Goal: Check status: Check status

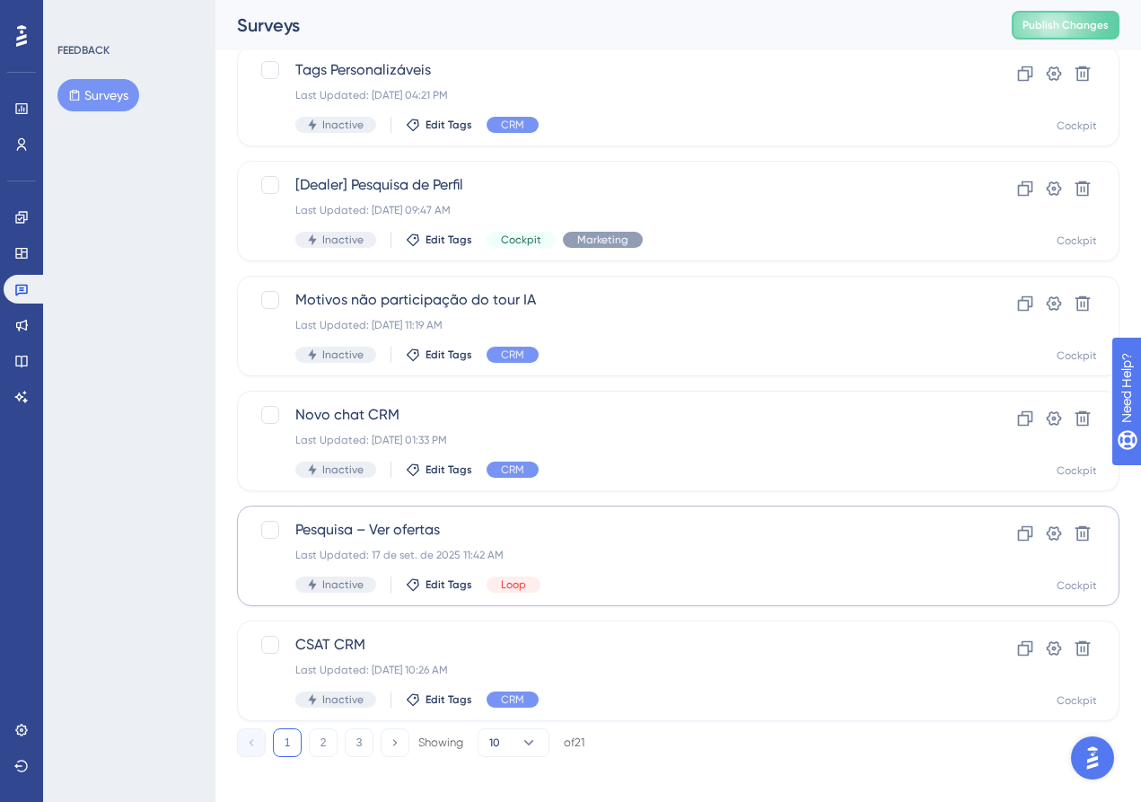
scroll to position [582, 0]
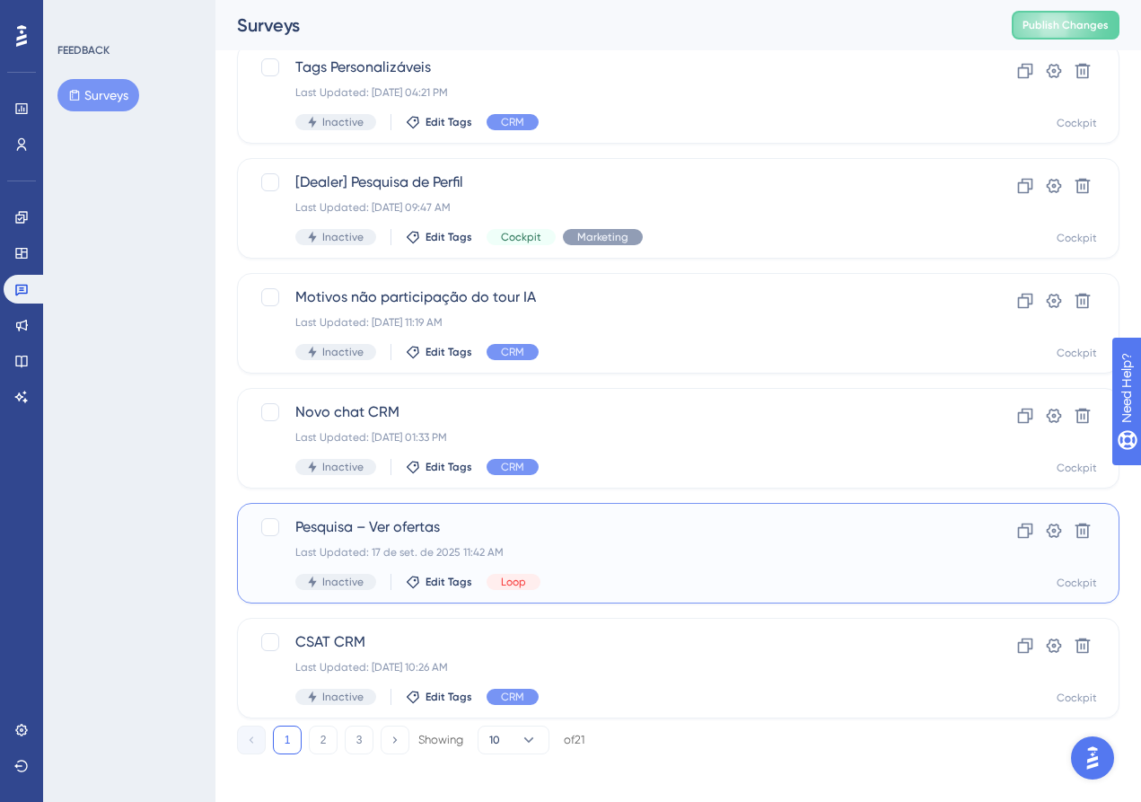
click at [412, 512] on div "Pesquisa – Ver ofertas Last Updated: [DATE] 11:42 AM Inactive Edit Tags Loop Cl…" at bounding box center [678, 553] width 883 height 101
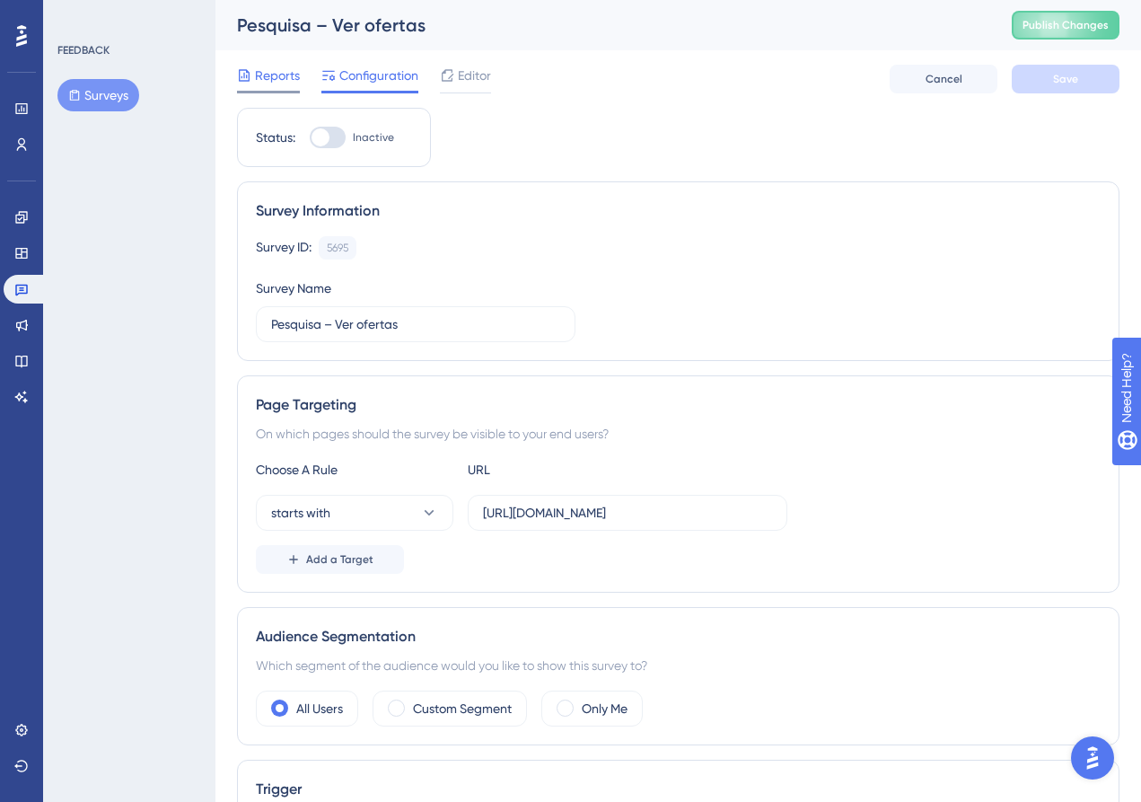
click at [271, 84] on span "Reports" at bounding box center [277, 76] width 45 height 22
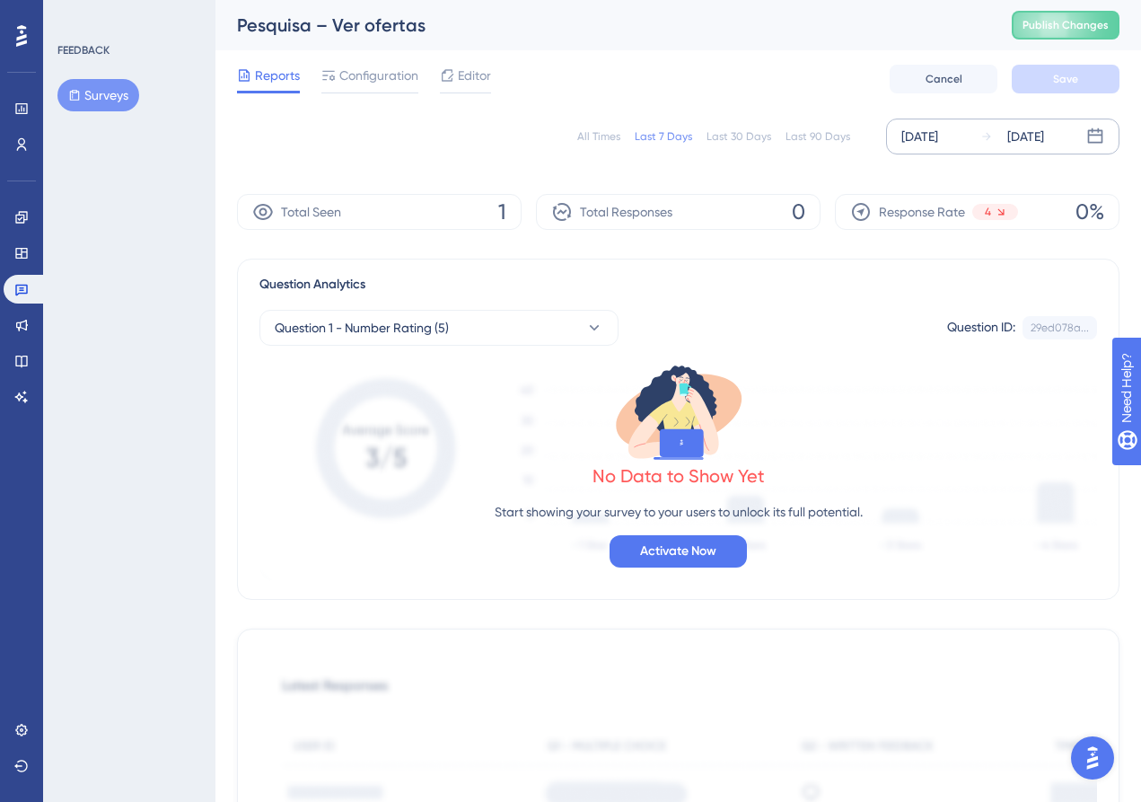
click at [1104, 134] on icon at bounding box center [1095, 137] width 18 height 18
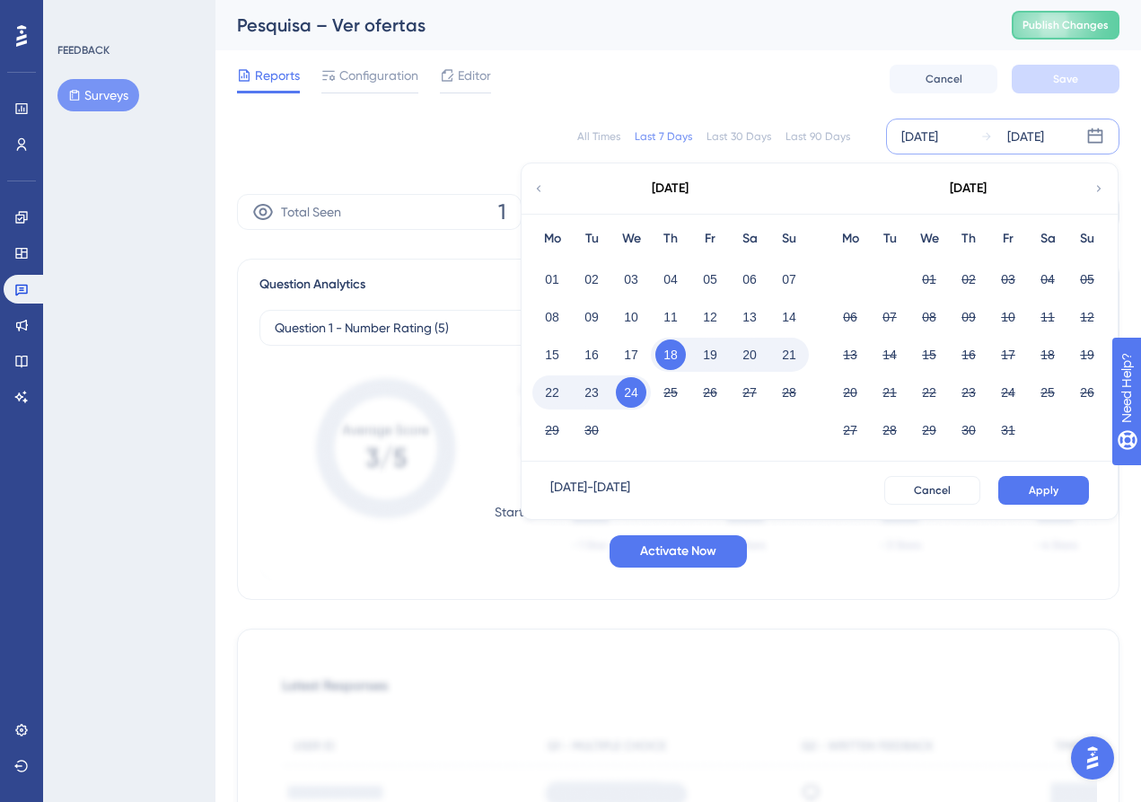
click at [545, 189] on div "[DATE]" at bounding box center [670, 188] width 296 height 50
click at [540, 190] on icon at bounding box center [539, 188] width 4 height 6
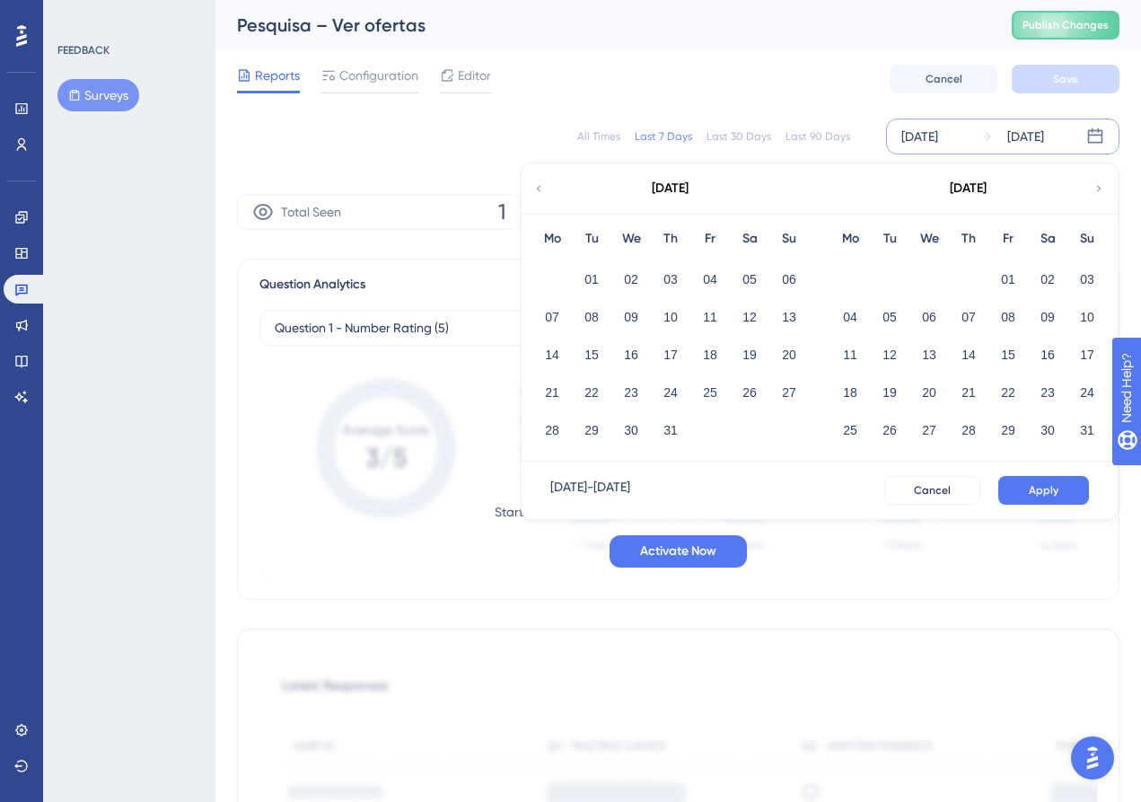
click at [539, 185] on icon at bounding box center [538, 188] width 13 height 16
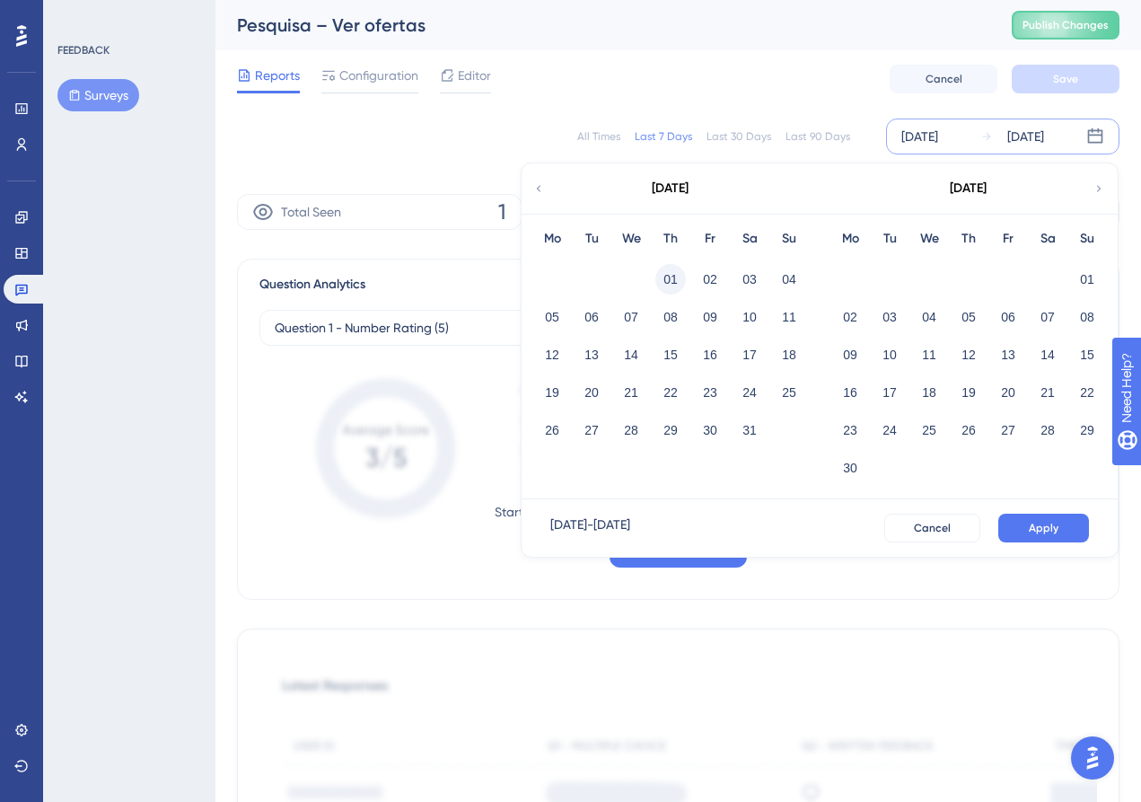
click at [663, 285] on button "01" at bounding box center [670, 279] width 31 height 31
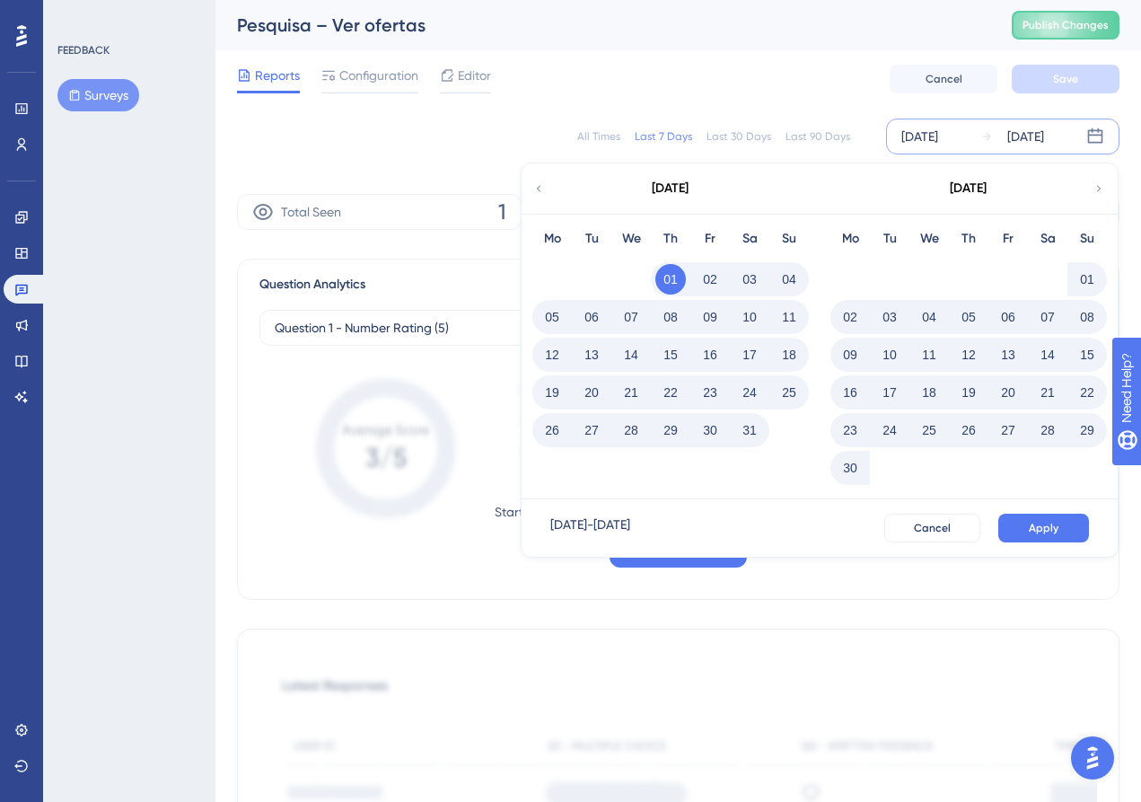
click at [544, 186] on icon at bounding box center [538, 188] width 13 height 16
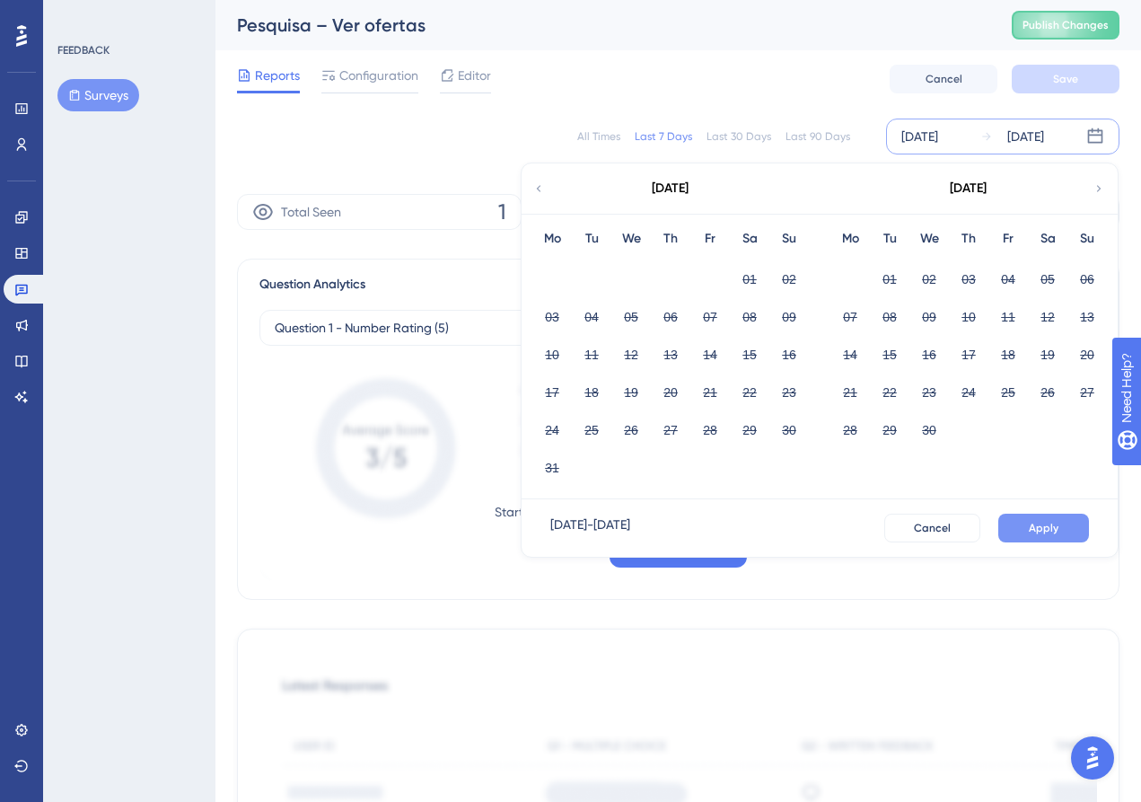
click at [1031, 530] on span "Apply" at bounding box center [1044, 528] width 30 height 14
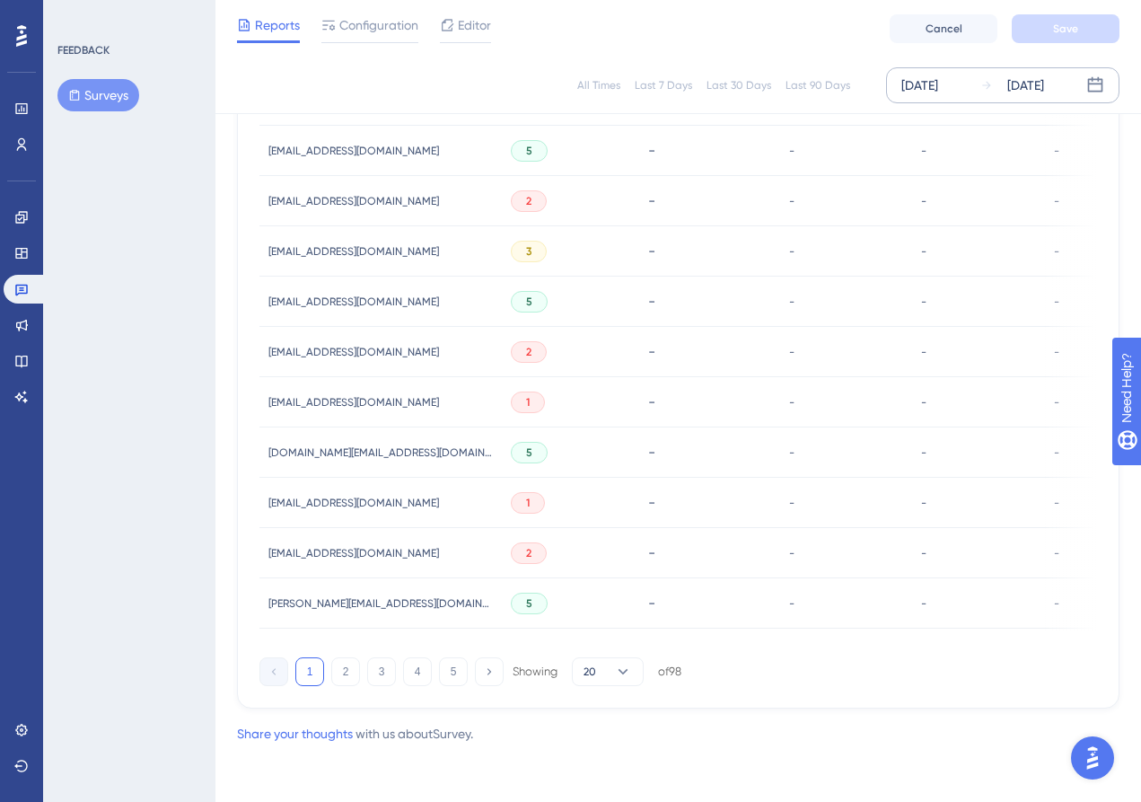
scroll to position [1110, 0]
click at [453, 663] on button "5" at bounding box center [453, 671] width 29 height 29
click at [655, 594] on icon at bounding box center [657, 603] width 18 height 18
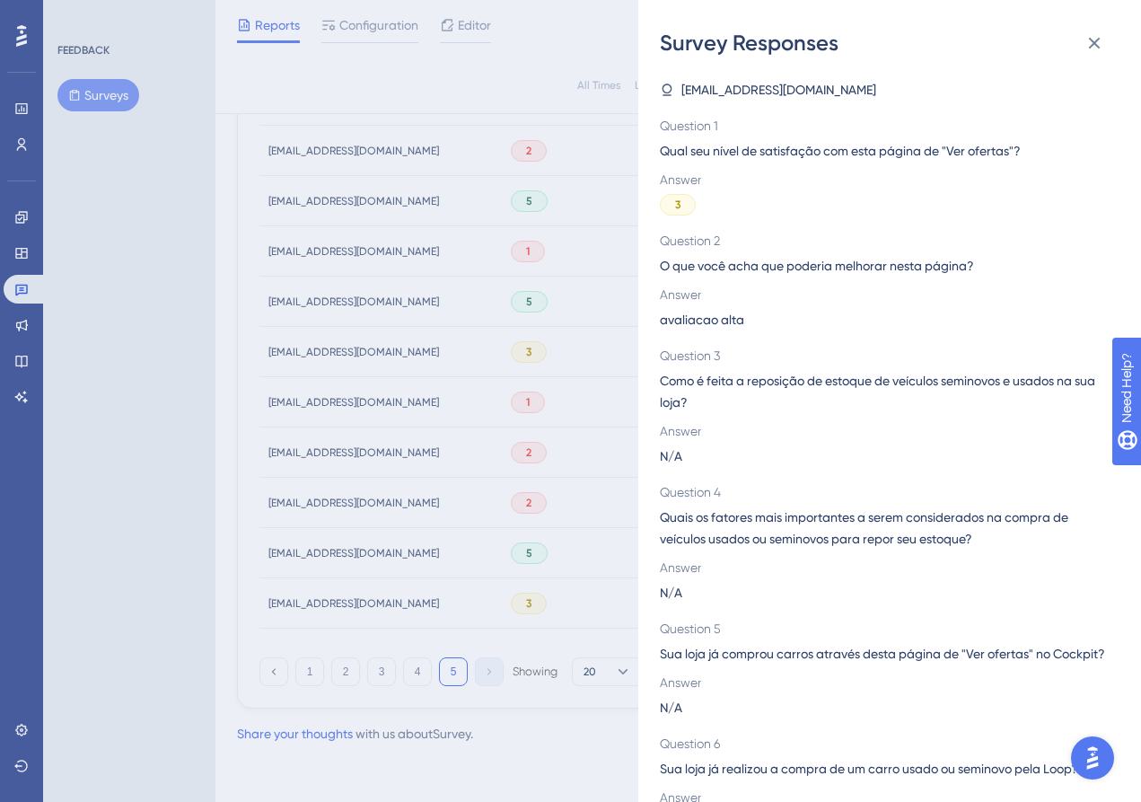
click at [593, 497] on div "Survey Responses [EMAIL_ADDRESS][DOMAIN_NAME] Question 1 Qual seu nível de sati…" at bounding box center [570, 401] width 1141 height 802
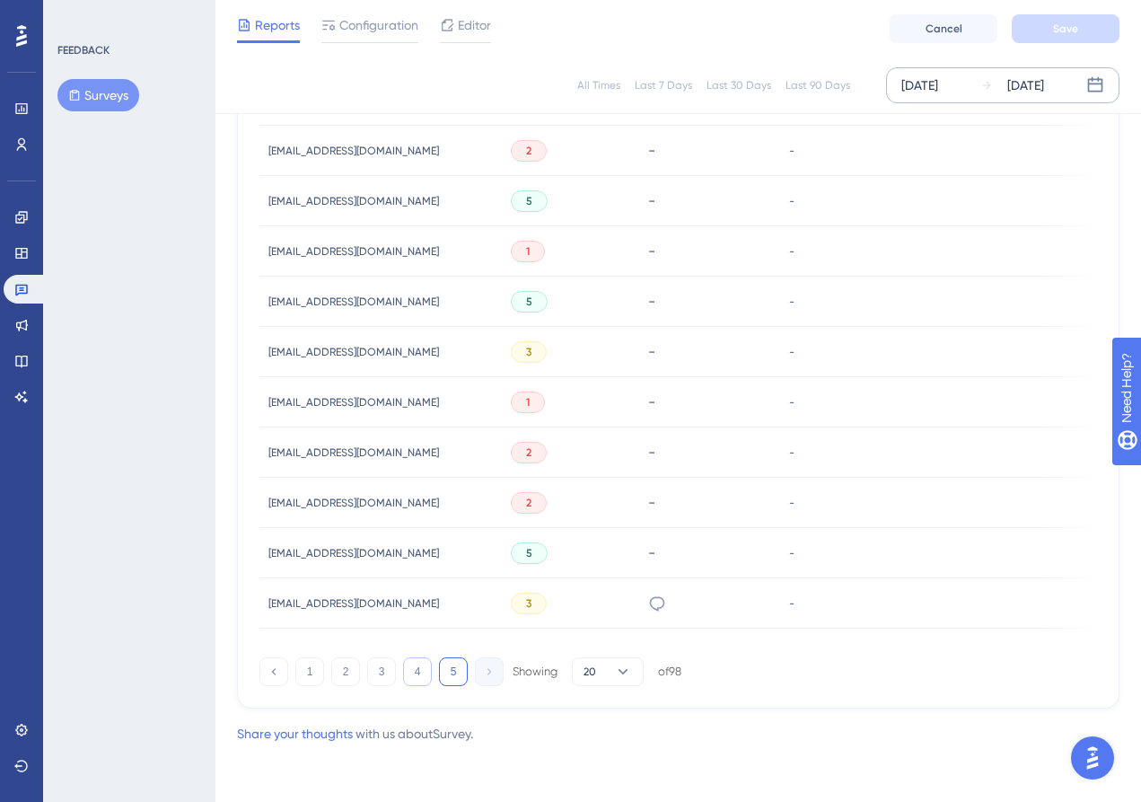
click at [411, 666] on button "4" at bounding box center [417, 671] width 29 height 29
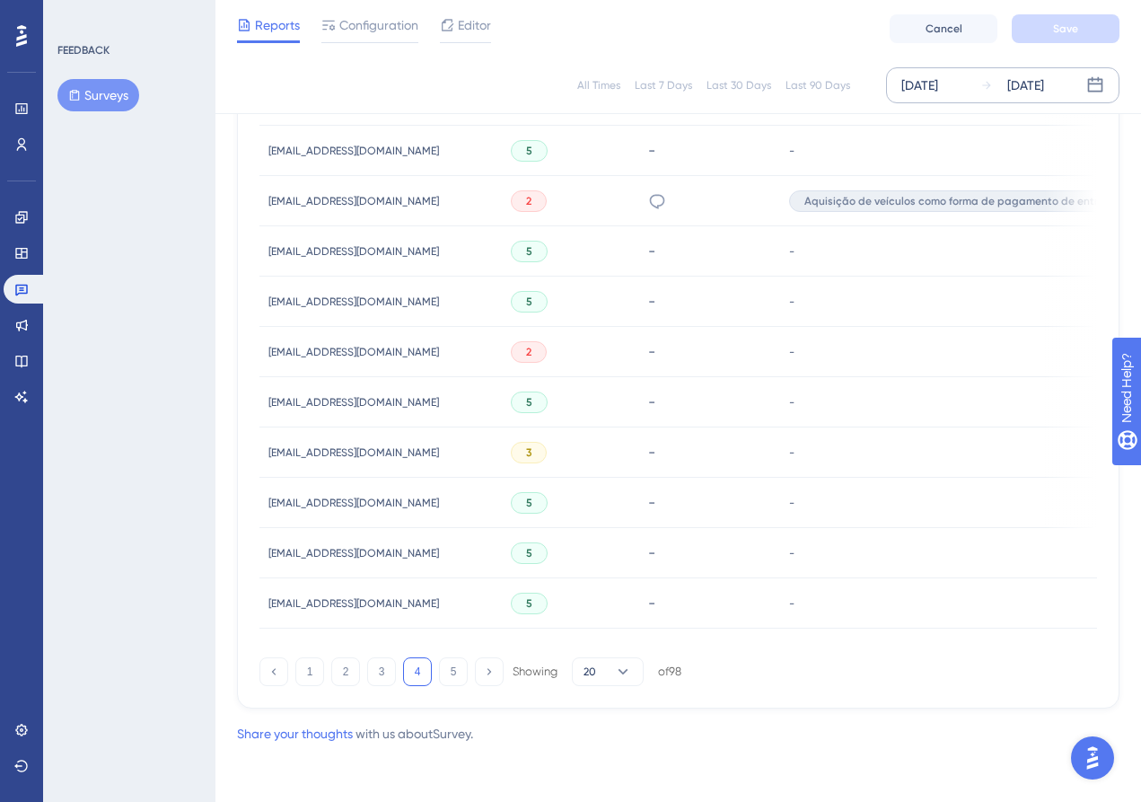
scroll to position [1110, 0]
click at [385, 670] on button "3" at bounding box center [381, 671] width 29 height 29
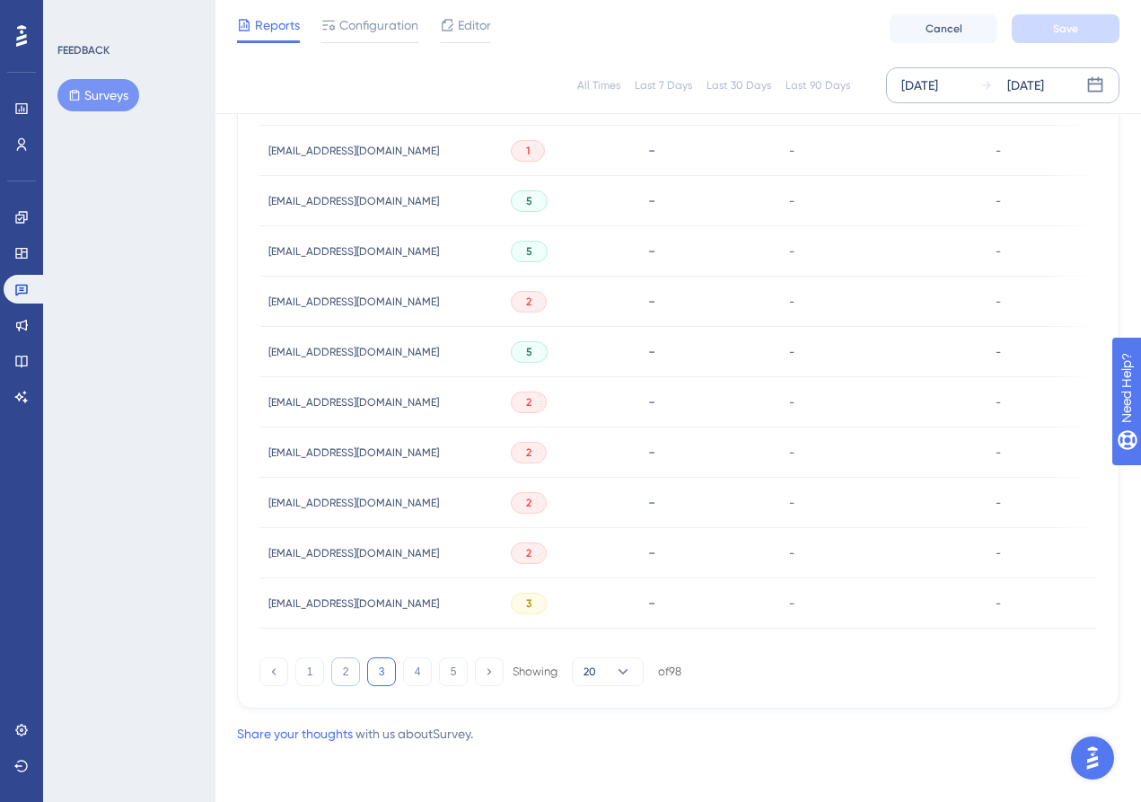
click at [339, 666] on button "2" at bounding box center [345, 671] width 29 height 29
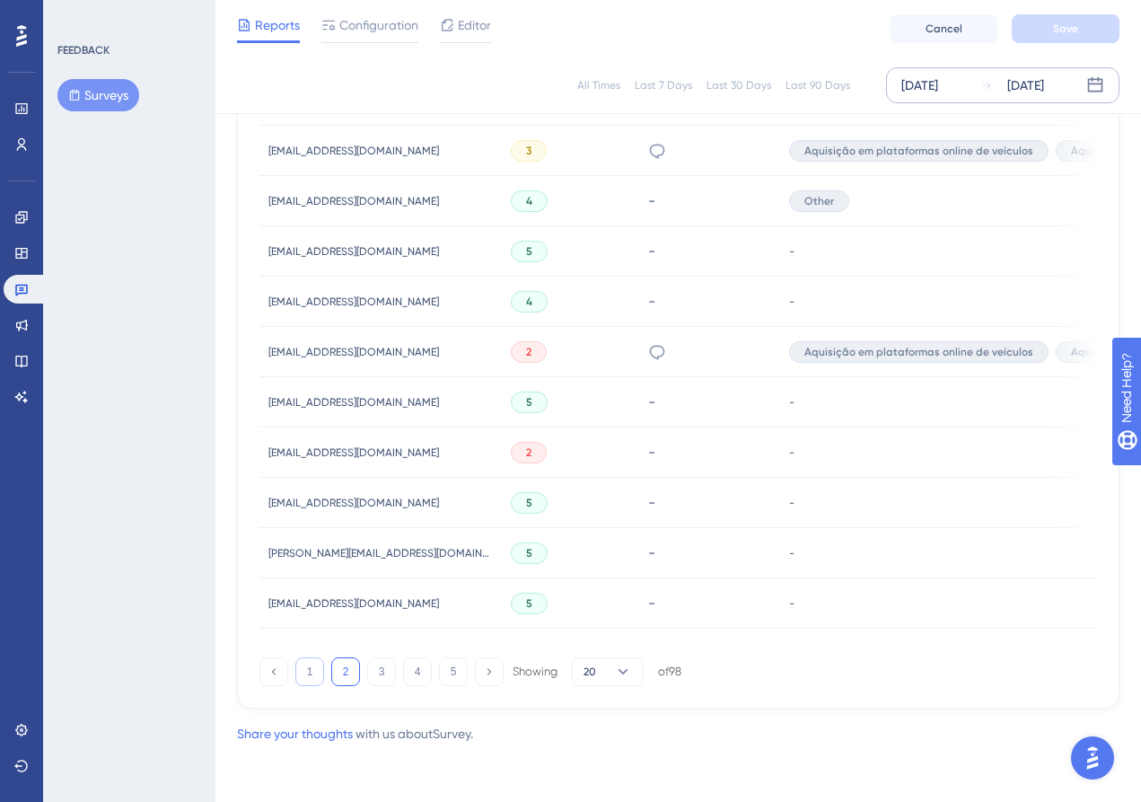
click at [315, 666] on button "1" at bounding box center [309, 671] width 29 height 29
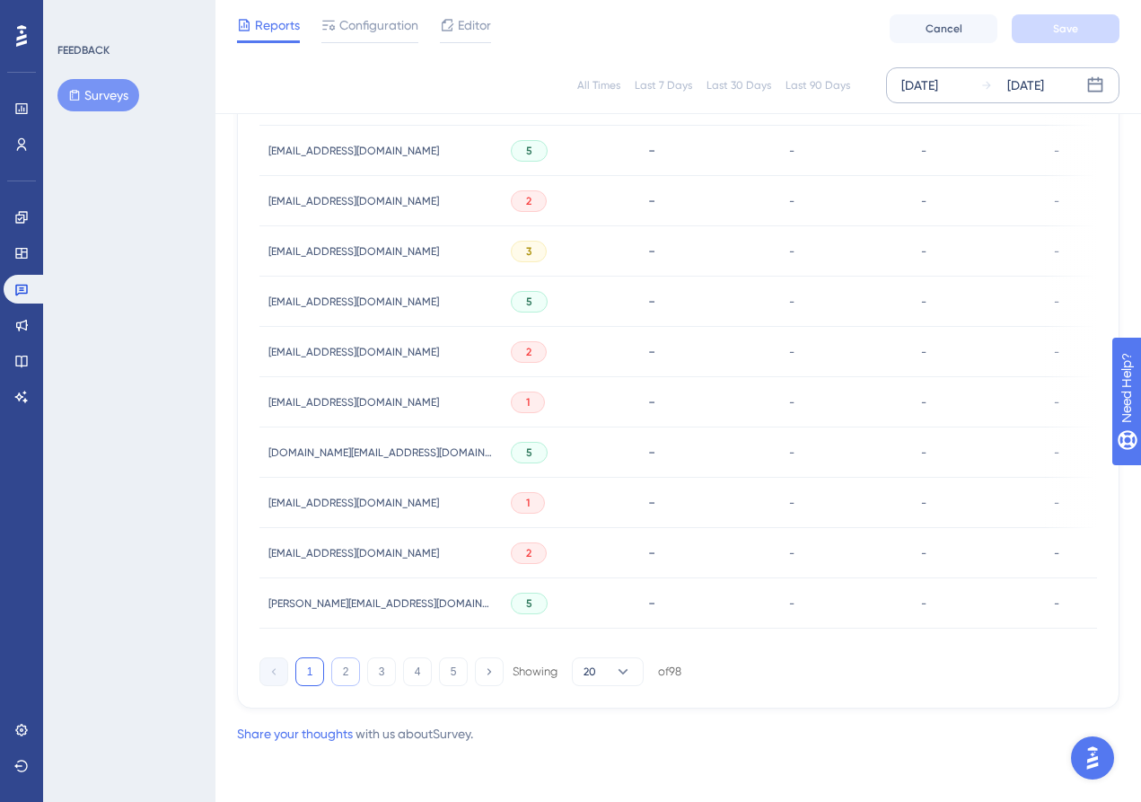
click at [339, 664] on button "2" at bounding box center [345, 671] width 29 height 29
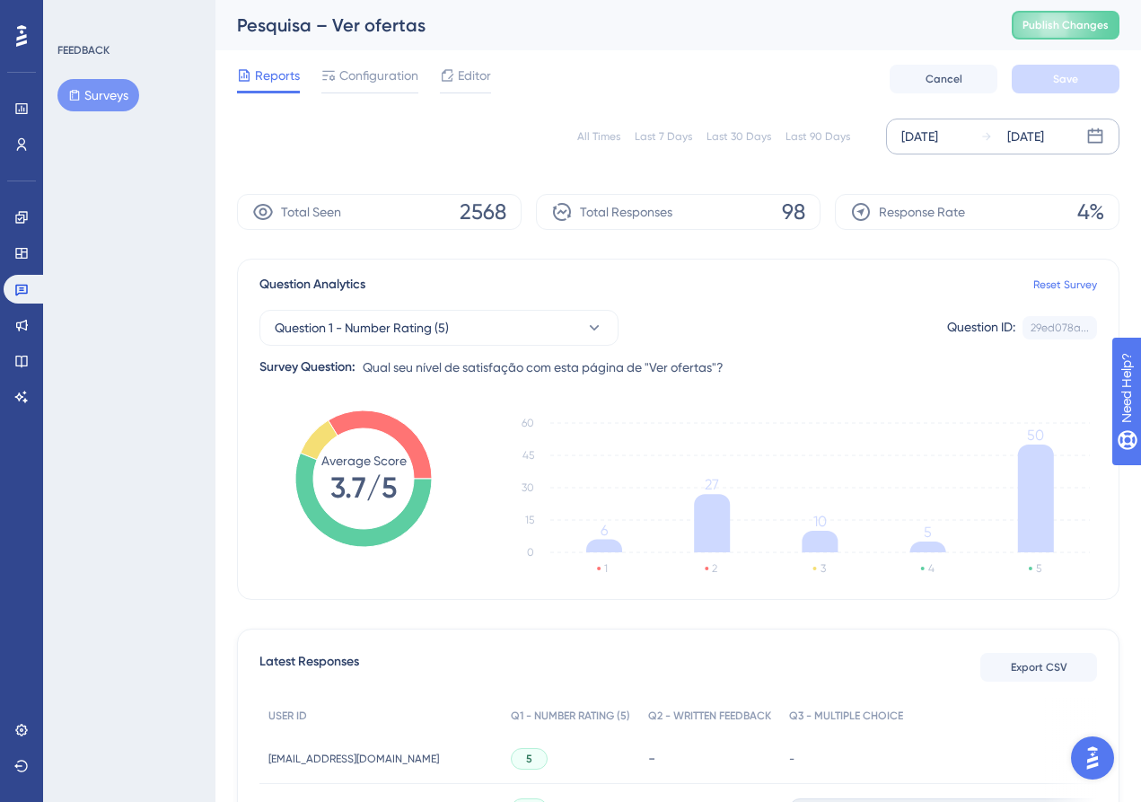
scroll to position [0, 0]
click at [334, 488] on tspan "3.7/5" at bounding box center [363, 487] width 66 height 34
click at [348, 488] on tspan "3.7/5" at bounding box center [363, 487] width 66 height 34
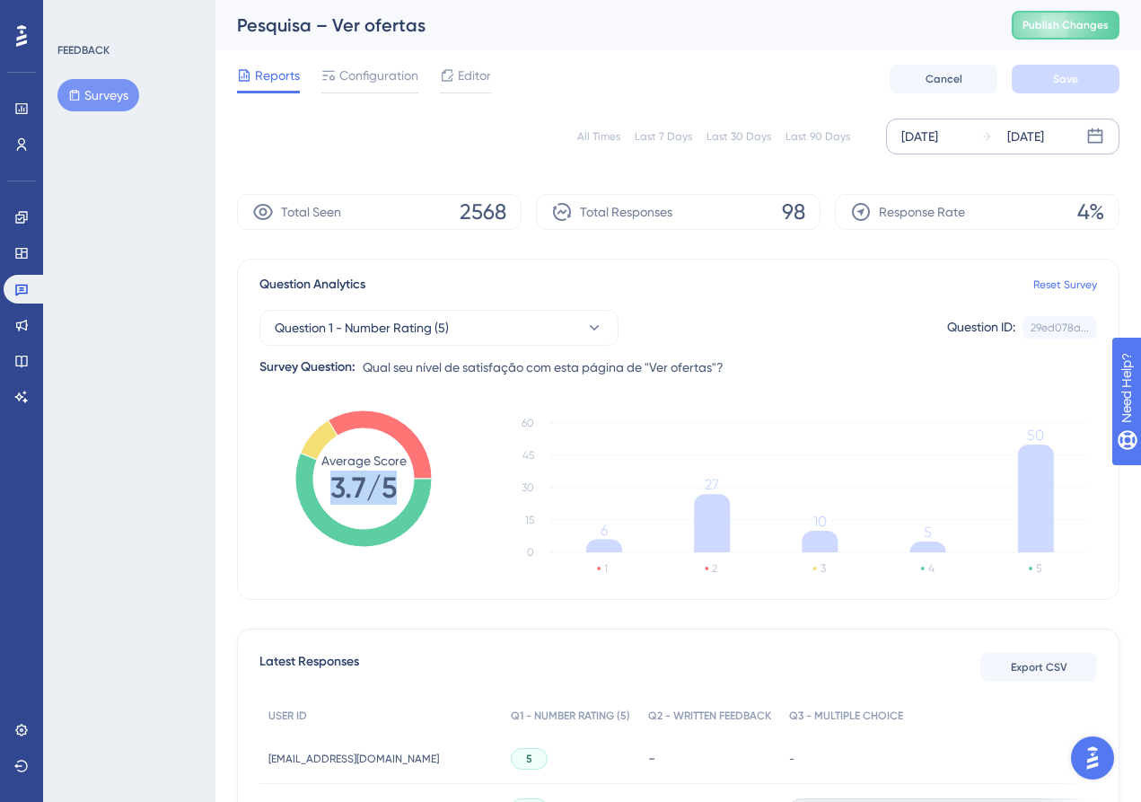
click at [348, 488] on tspan "3.7/5" at bounding box center [363, 487] width 66 height 34
click at [331, 493] on tspan "3.7/5" at bounding box center [363, 487] width 66 height 34
click at [354, 480] on tspan "3.7/5" at bounding box center [363, 487] width 66 height 34
click at [356, 485] on tspan "3.7/5" at bounding box center [363, 487] width 66 height 34
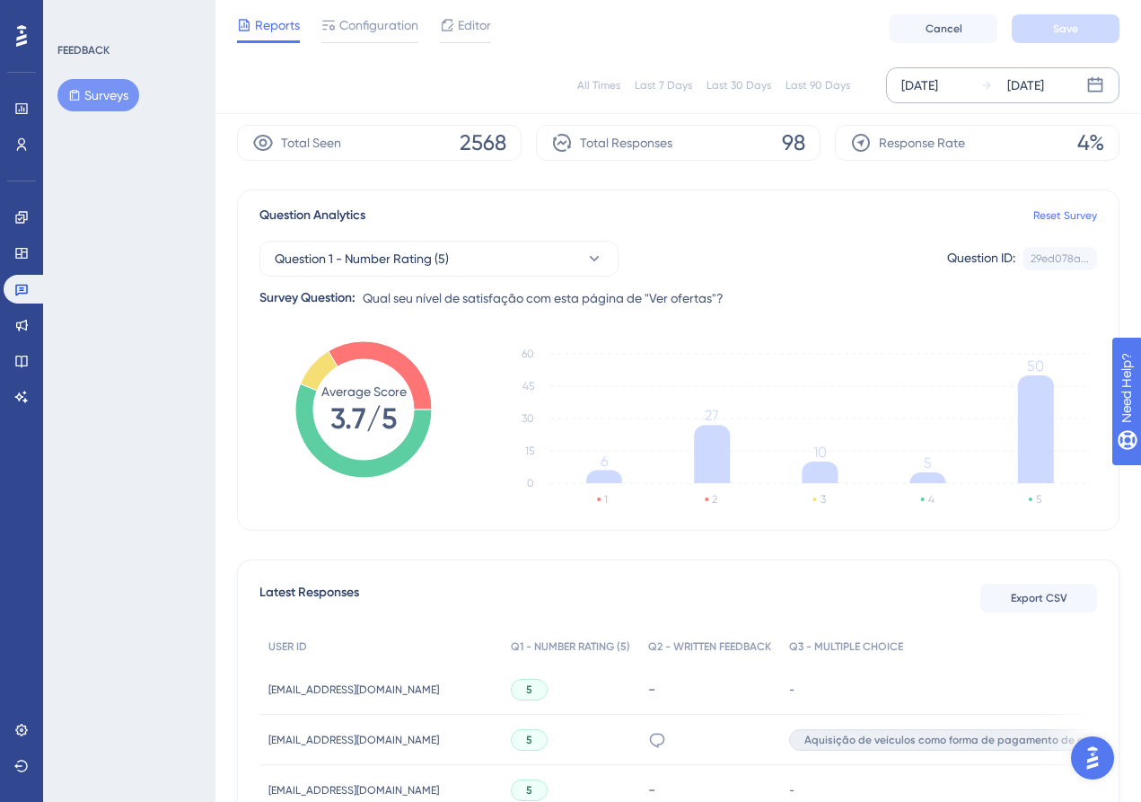
scroll to position [62, 0]
